Goal: Information Seeking & Learning: Learn about a topic

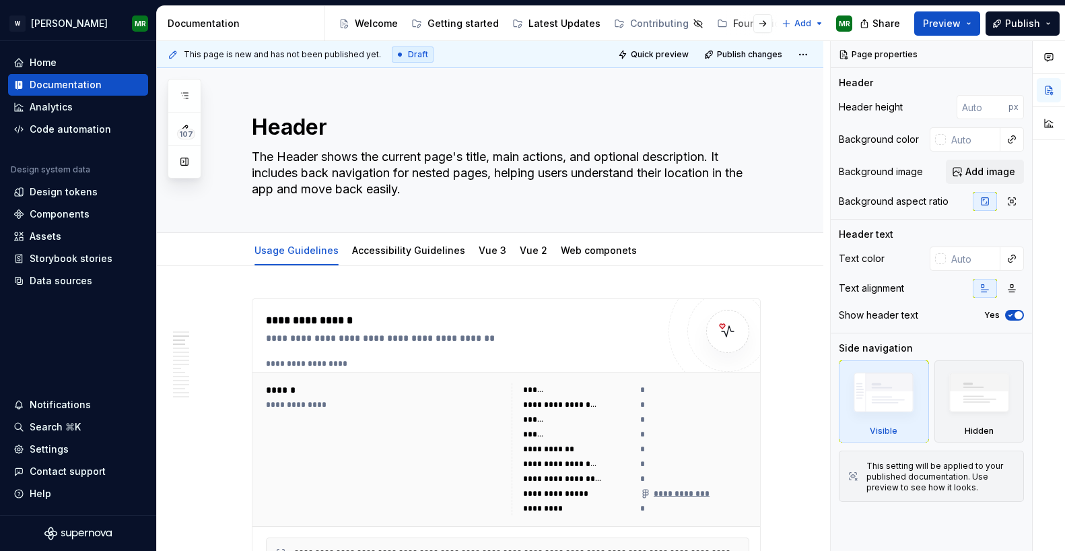
scroll to position [940, 0]
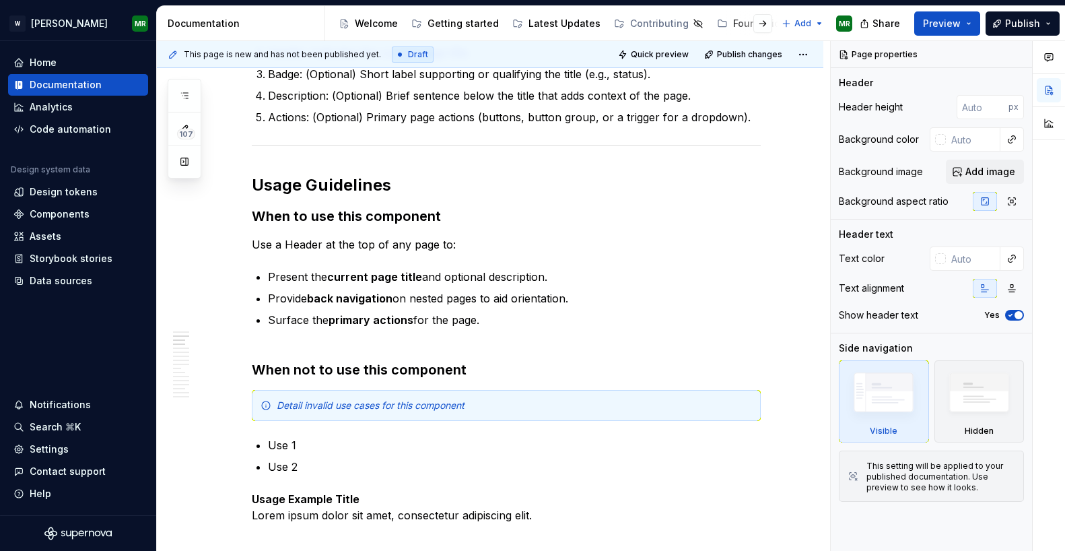
click at [729, 24] on div at bounding box center [752, 23] width 51 height 24
click at [760, 24] on button "button" at bounding box center [763, 23] width 19 height 19
click at [471, 24] on div "Foundations" at bounding box center [493, 23] width 59 height 13
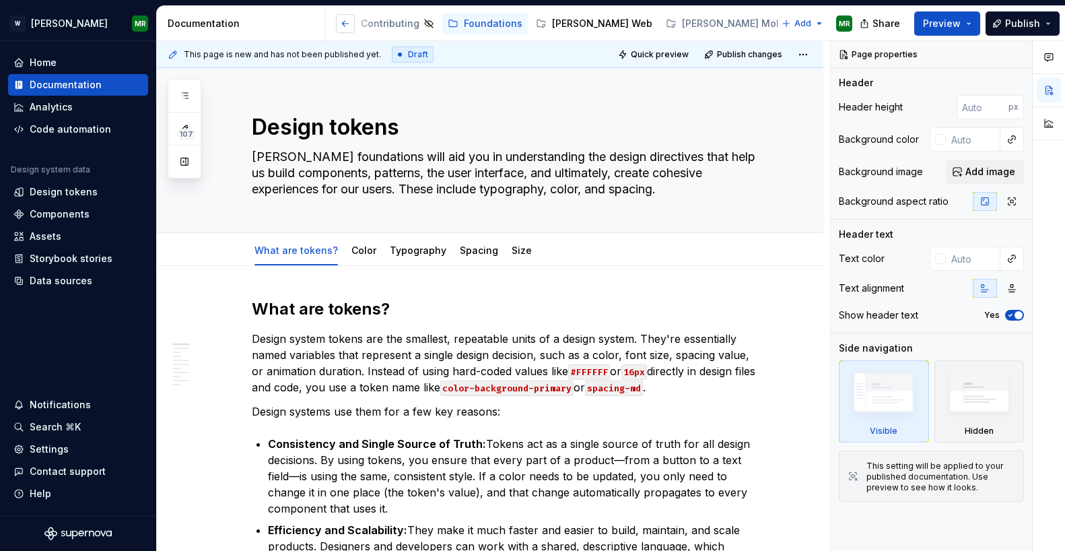
click at [345, 22] on button "button" at bounding box center [345, 23] width 19 height 19
click at [769, 23] on button "button" at bounding box center [763, 23] width 19 height 19
click at [552, 26] on div "[PERSON_NAME] Web" at bounding box center [602, 23] width 100 height 13
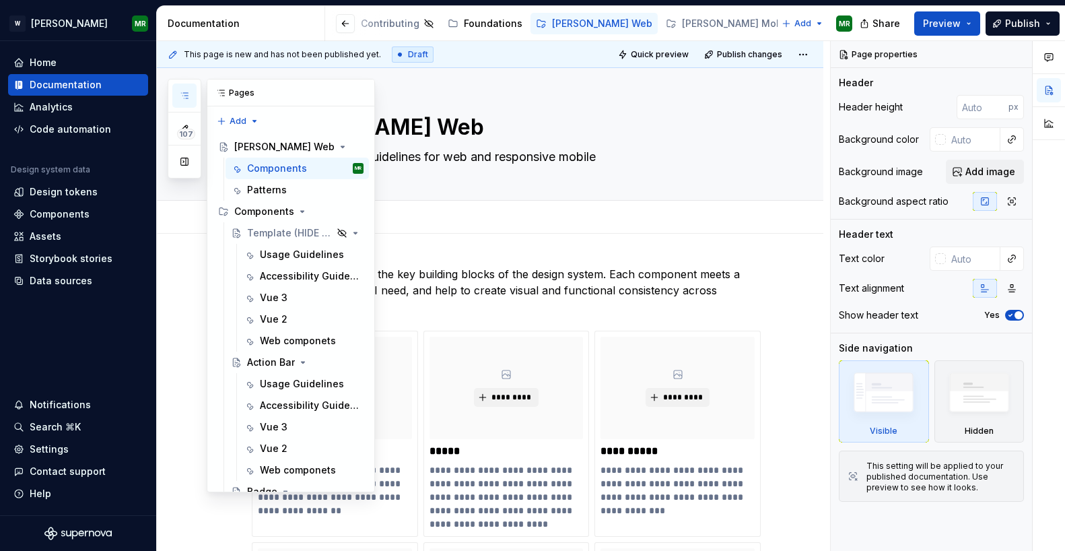
click at [181, 93] on icon "button" at bounding box center [184, 95] width 11 height 11
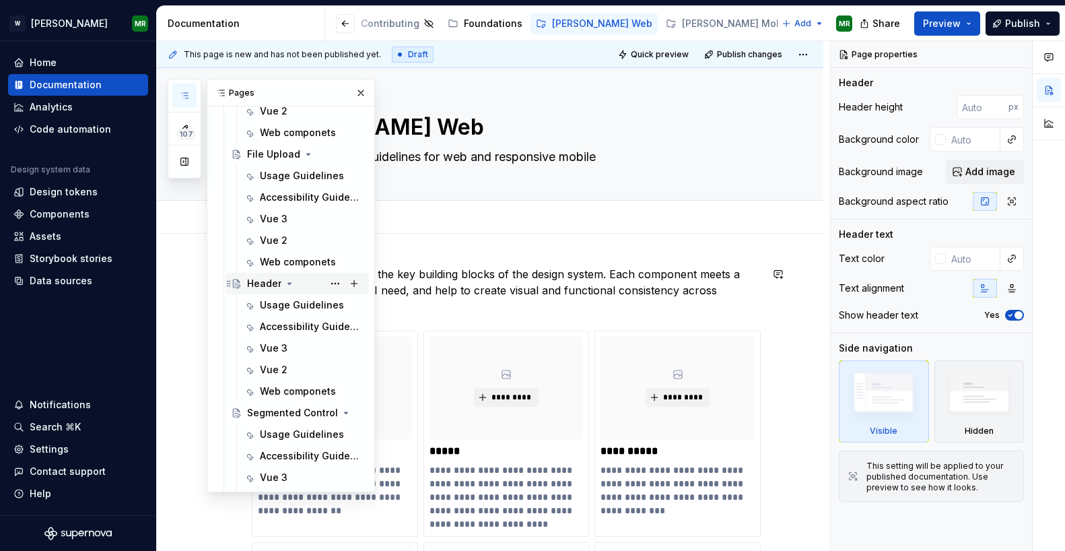
scroll to position [1642, 0]
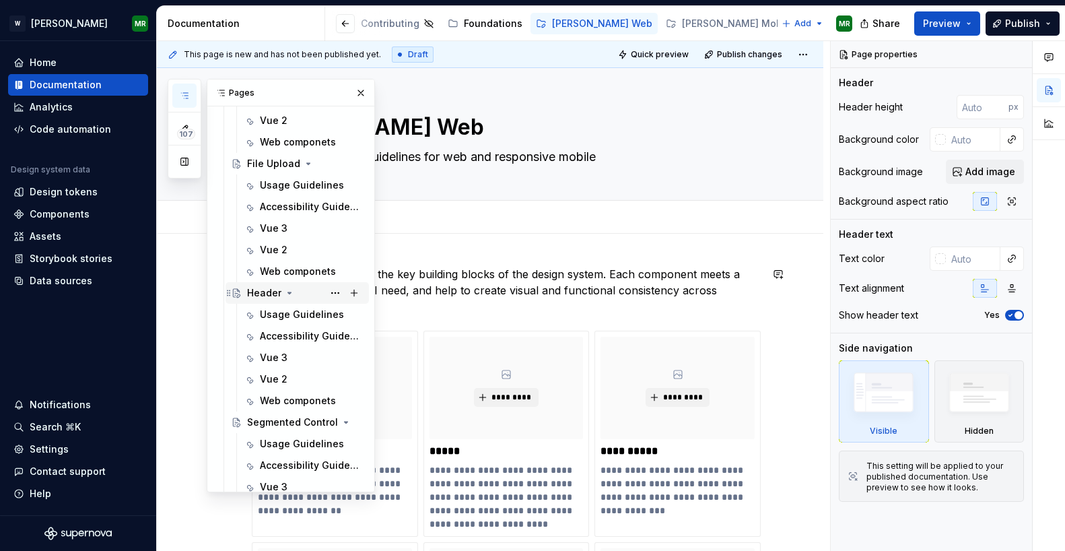
click at [265, 294] on div "Header" at bounding box center [264, 292] width 34 height 13
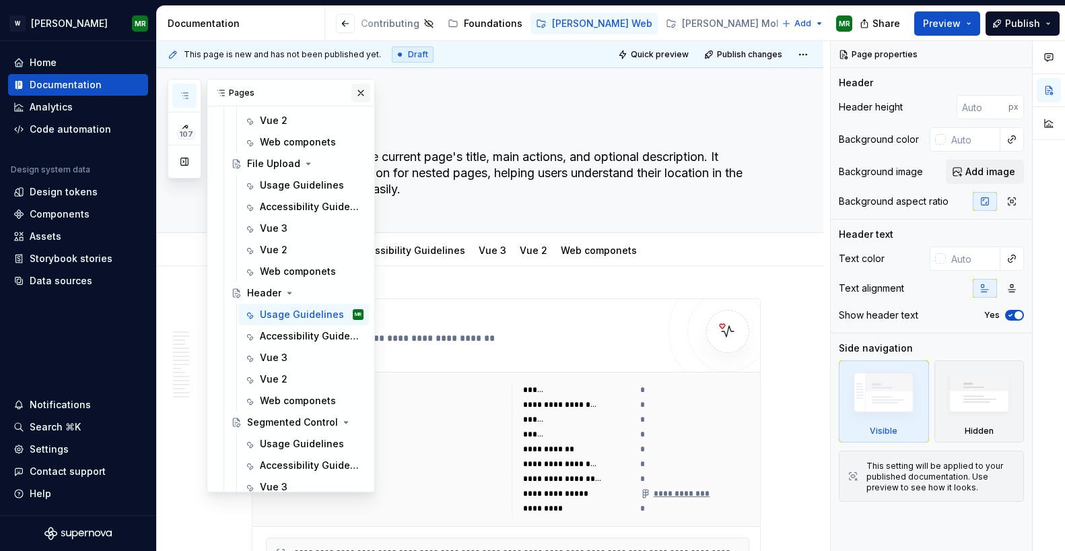
click at [360, 92] on button "button" at bounding box center [361, 93] width 19 height 19
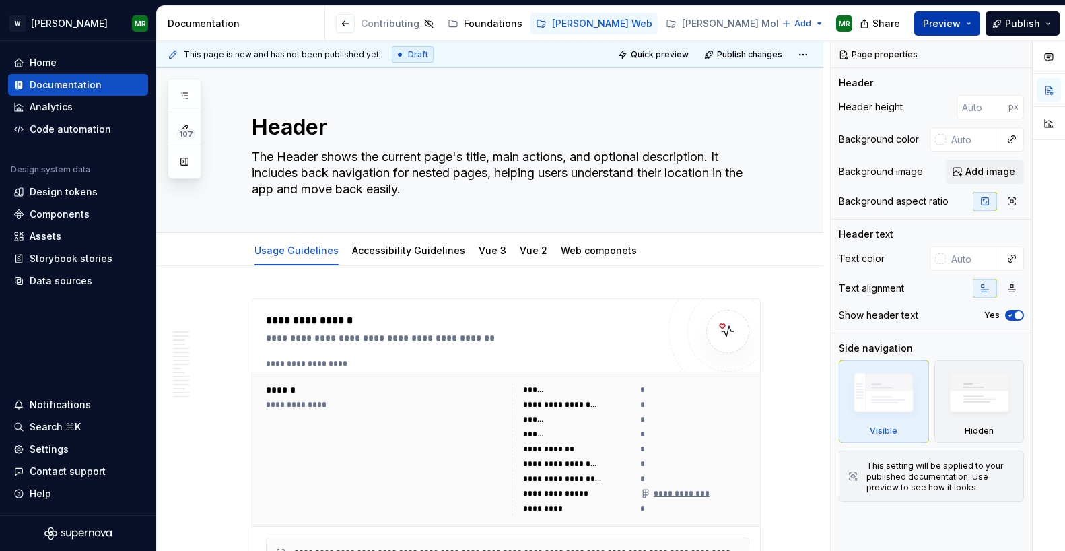
type textarea "*"
